Goal: Find specific page/section

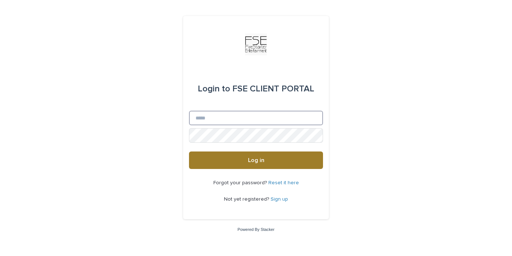
type input "**********"
click at [248, 160] on span "Log in" at bounding box center [256, 160] width 16 height 6
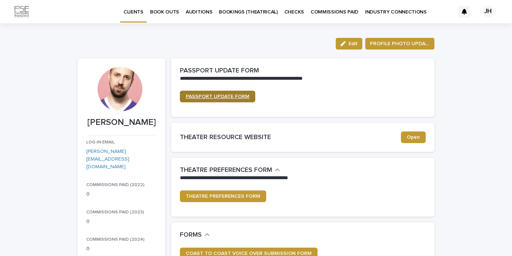
click at [221, 96] on span "PASSPORT UPDATE FORM" at bounding box center [218, 96] width 64 height 5
